Goal: Information Seeking & Learning: Check status

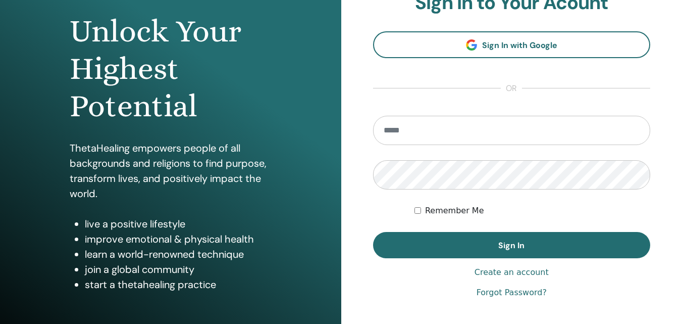
scroll to position [101, 0]
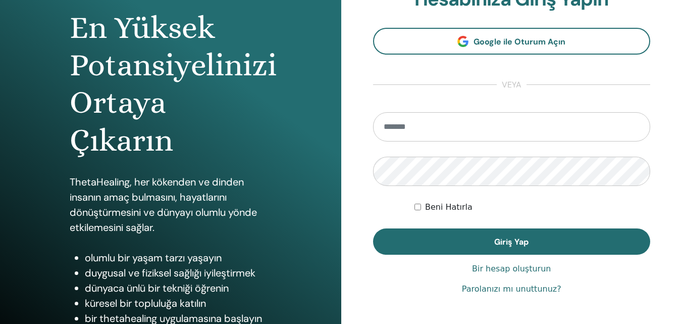
type input "**********"
click at [423, 207] on div "Beni Hatırla" at bounding box center [533, 207] width 236 height 12
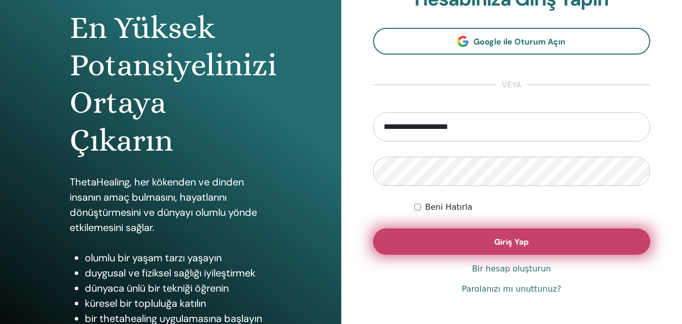
click at [446, 251] on button "Giriş Yap" at bounding box center [512, 241] width 278 height 26
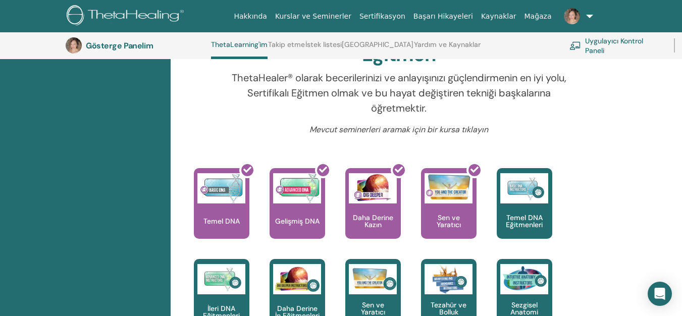
scroll to position [279, 0]
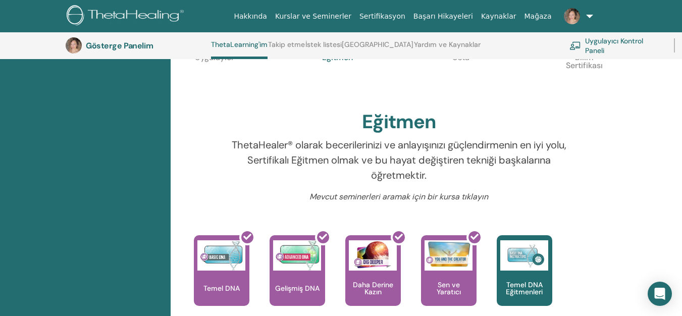
click at [590, 13] on link at bounding box center [576, 16] width 41 height 32
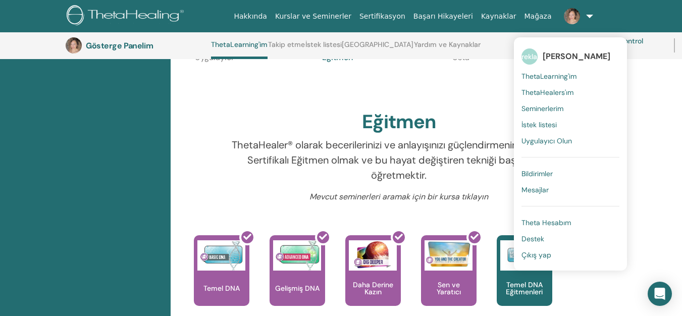
click at [549, 110] on font "Seminerlerim" at bounding box center [543, 108] width 42 height 9
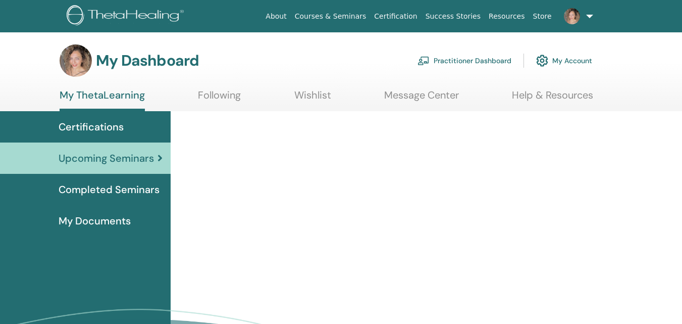
click at [84, 123] on span "Certifications" at bounding box center [91, 126] width 65 height 15
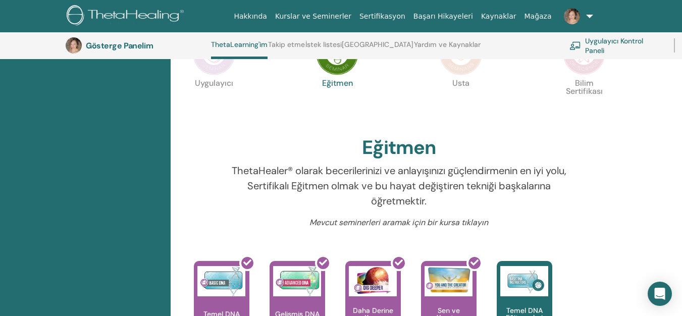
scroll to position [77, 0]
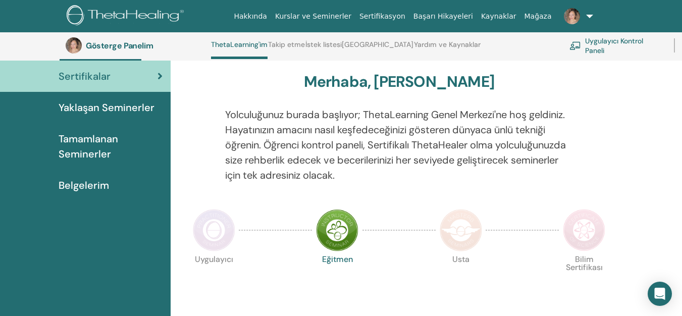
click at [104, 185] on font "Belgelerim" at bounding box center [84, 185] width 51 height 13
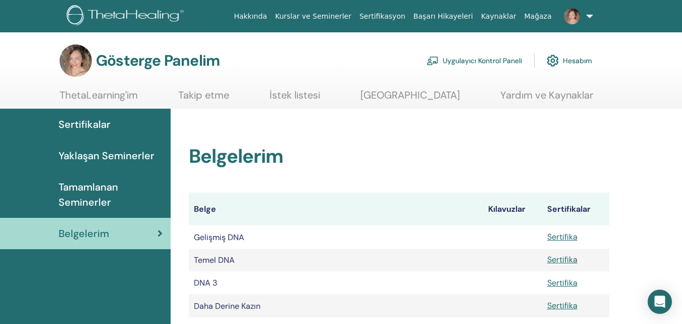
click at [99, 199] on font "Tamamlanan Seminerler" at bounding box center [89, 194] width 60 height 28
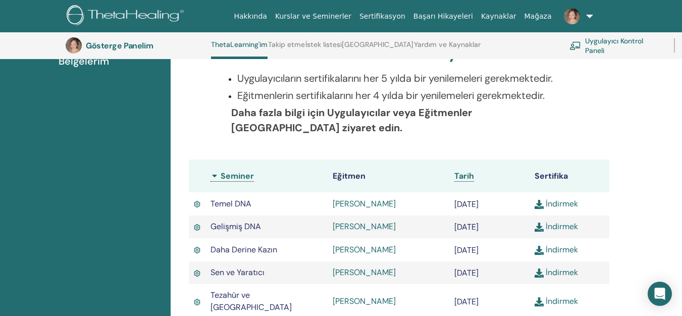
scroll to position [178, 0]
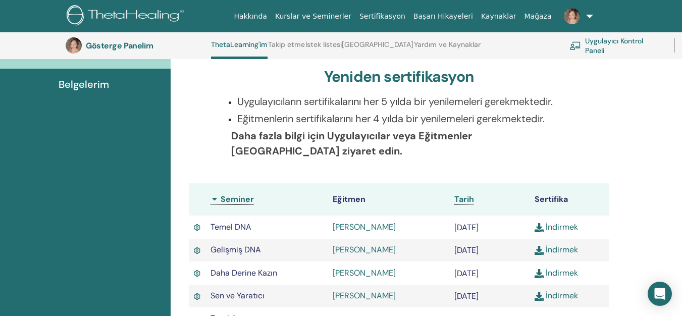
click at [347, 227] on font "[PERSON_NAME]" at bounding box center [364, 227] width 63 height 11
